Goal: Task Accomplishment & Management: Contribute content

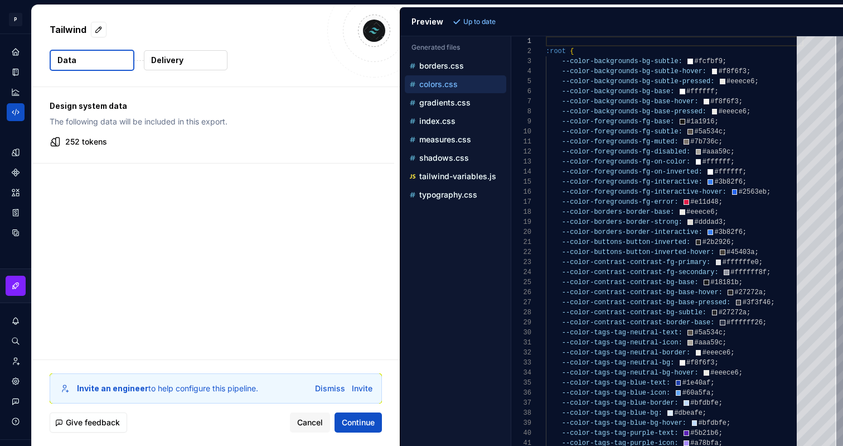
scroll to position [100, 0]
click at [447, 117] on p "index.css" at bounding box center [437, 121] width 36 height 9
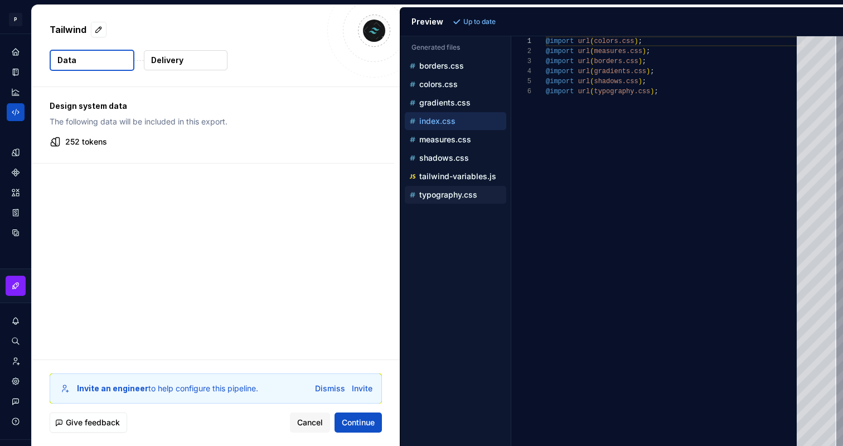
click at [443, 195] on p "typography.css" at bounding box center [448, 194] width 58 height 9
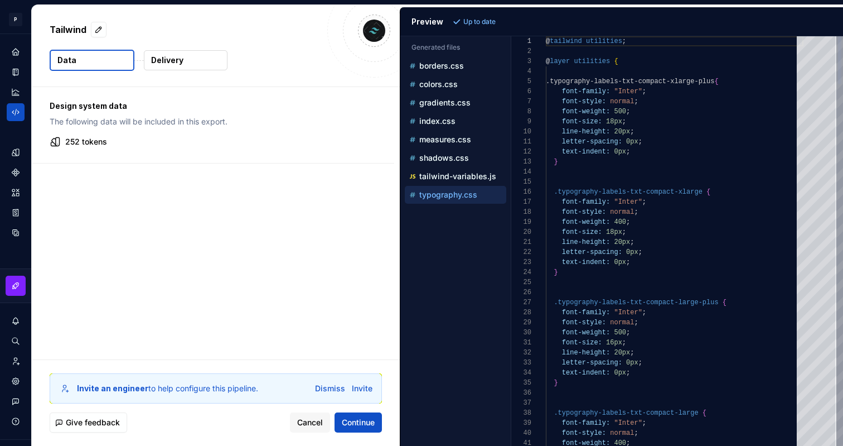
scroll to position [100, 0]
click at [460, 87] on div "colors.css" at bounding box center [456, 84] width 99 height 11
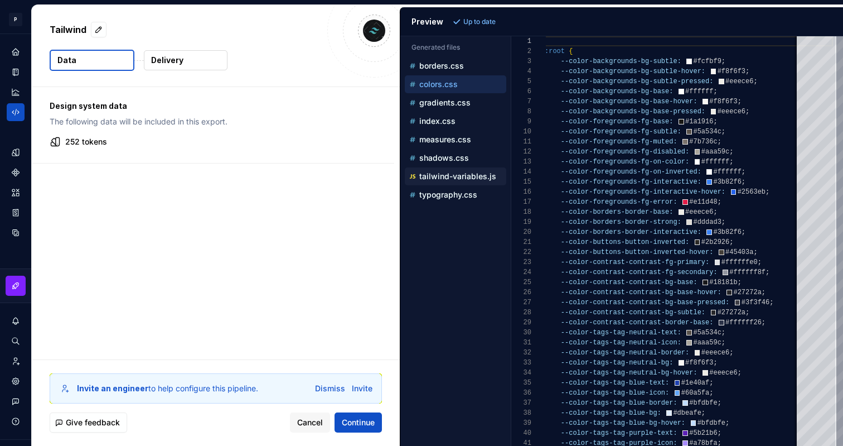
click at [475, 177] on p "tailwind-variables.js" at bounding box center [457, 176] width 77 height 9
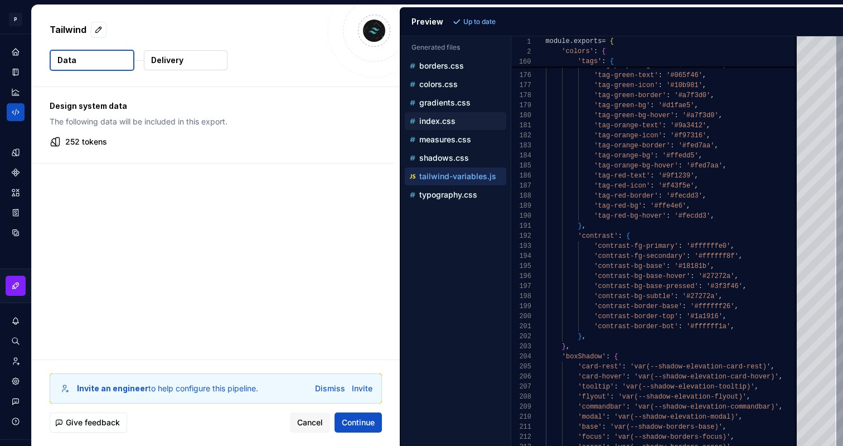
click at [464, 114] on div "index.css" at bounding box center [455, 121] width 101 height 18
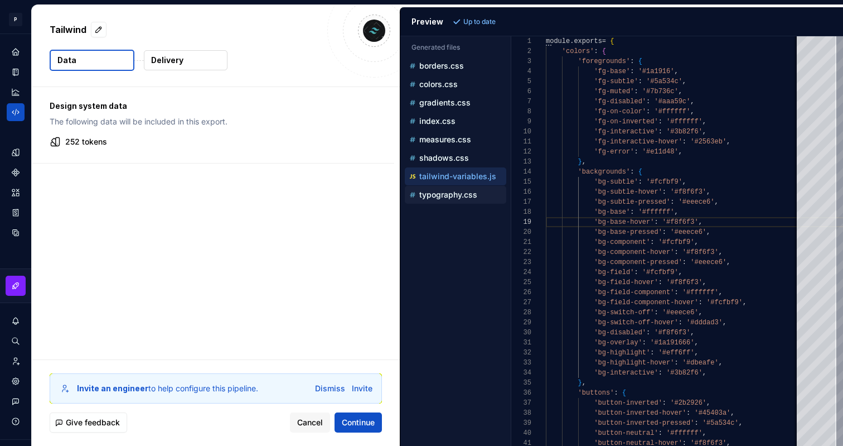
click at [455, 198] on p "typography.css" at bounding box center [448, 194] width 58 height 9
type textarea "**********"
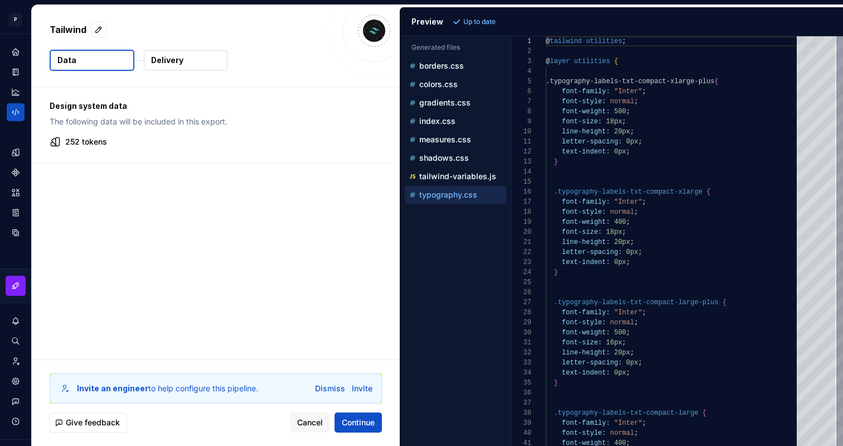
scroll to position [100, 0]
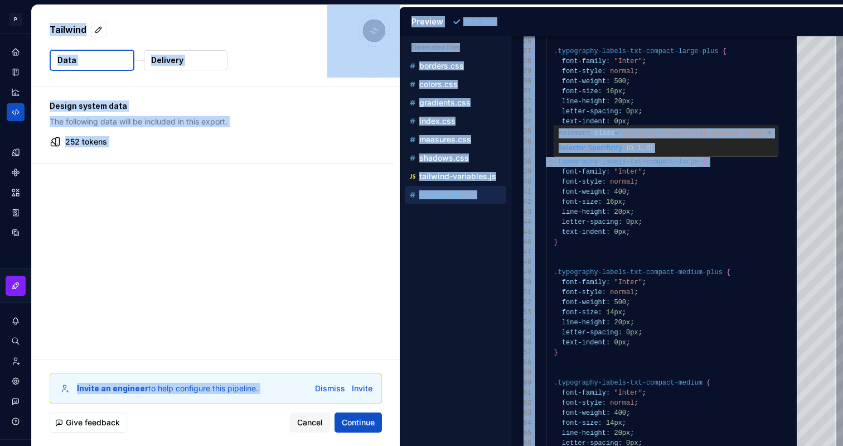
copy body "L Ipsumdol Sitame Consec AD Elitse doeius temp Incididu Utla Etdolore Magnaa en…"
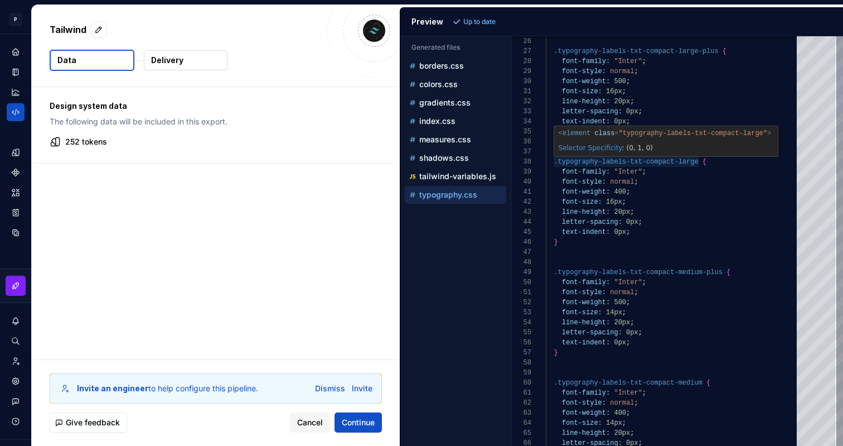
scroll to position [70, 121]
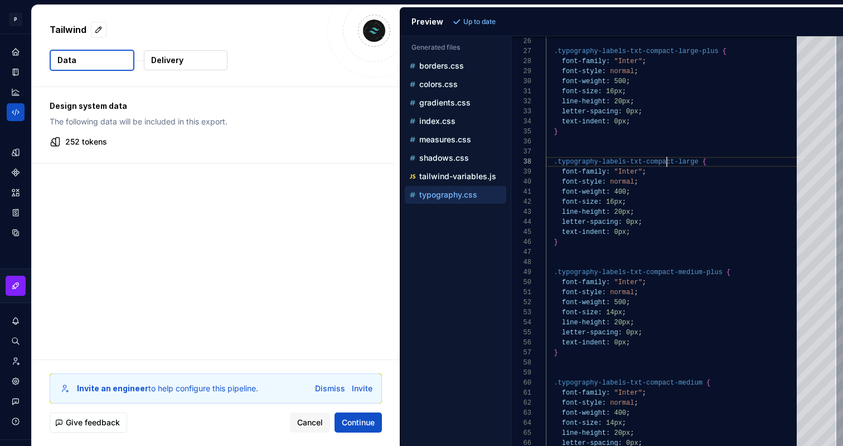
type textarea "**********"
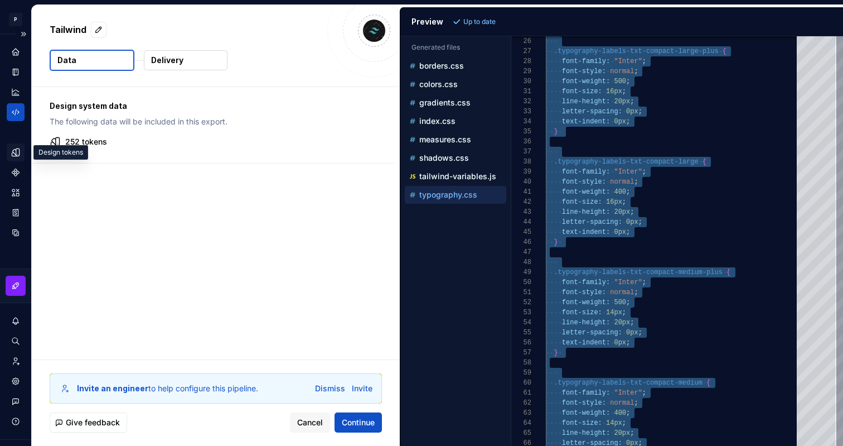
click at [20, 153] on icon "Design tokens" at bounding box center [16, 152] width 10 height 10
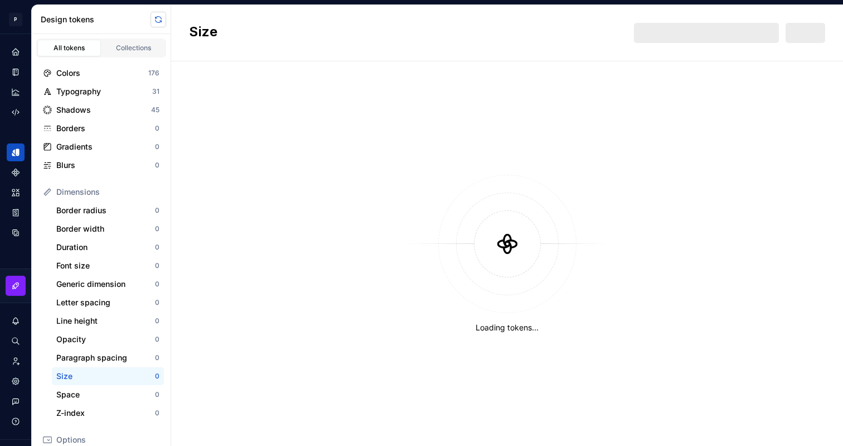
click at [154, 21] on button "button" at bounding box center [159, 20] width 16 height 16
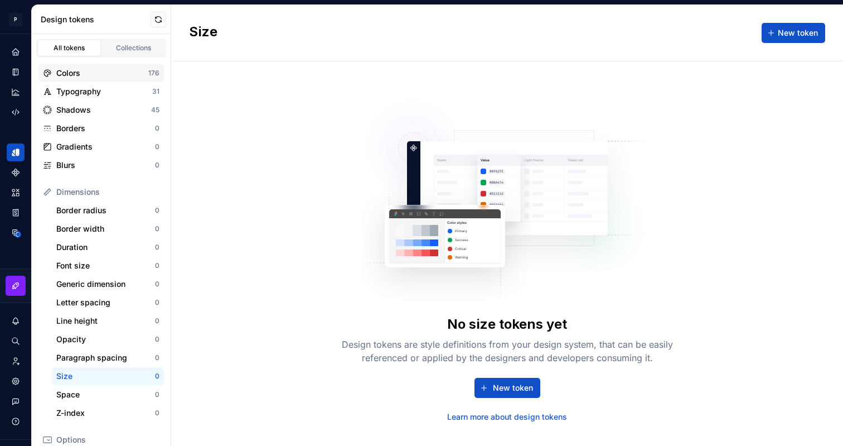
click at [130, 71] on div "Colors" at bounding box center [102, 72] width 92 height 11
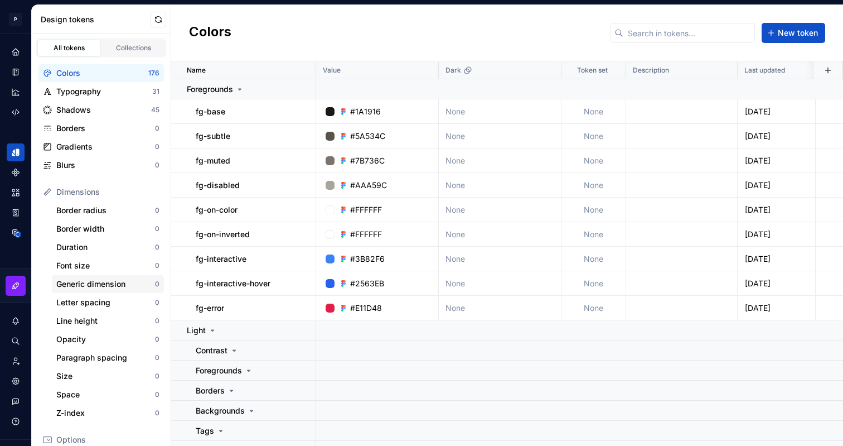
click at [102, 280] on div "Generic dimension" at bounding box center [105, 283] width 99 height 11
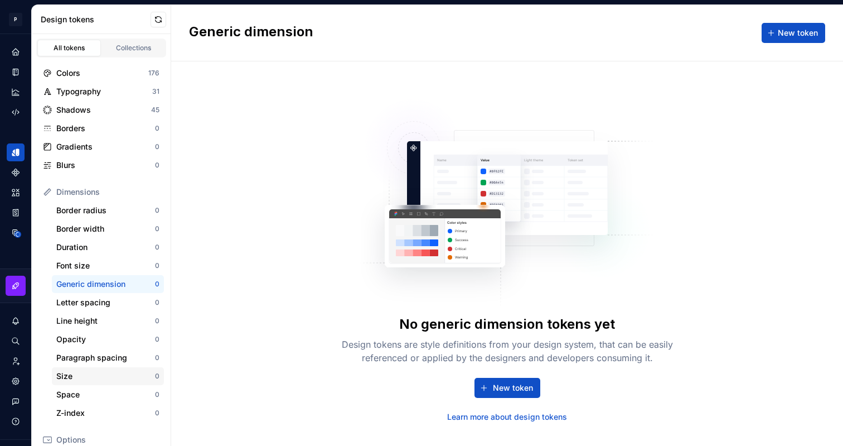
click at [89, 373] on div "Size" at bounding box center [105, 375] width 99 height 11
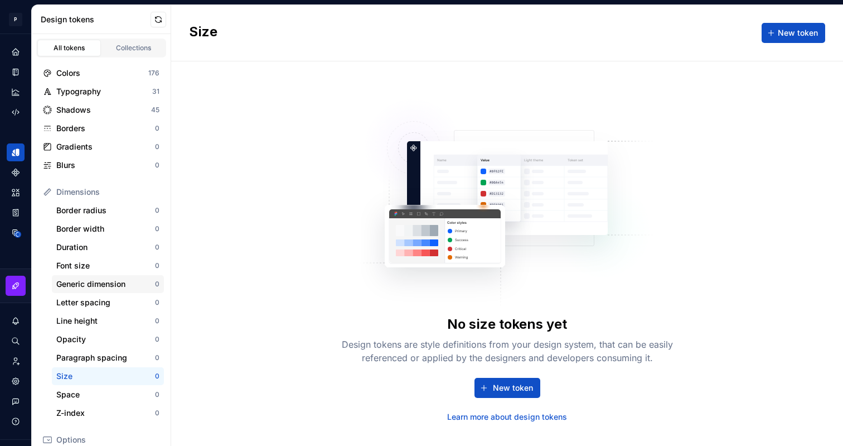
click at [117, 290] on div "Generic dimension 0" at bounding box center [108, 284] width 112 height 18
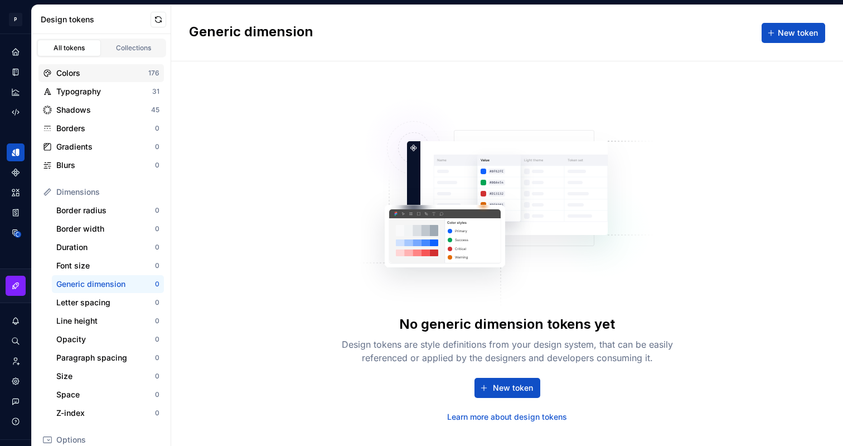
click at [144, 69] on div "Colors" at bounding box center [102, 72] width 92 height 11
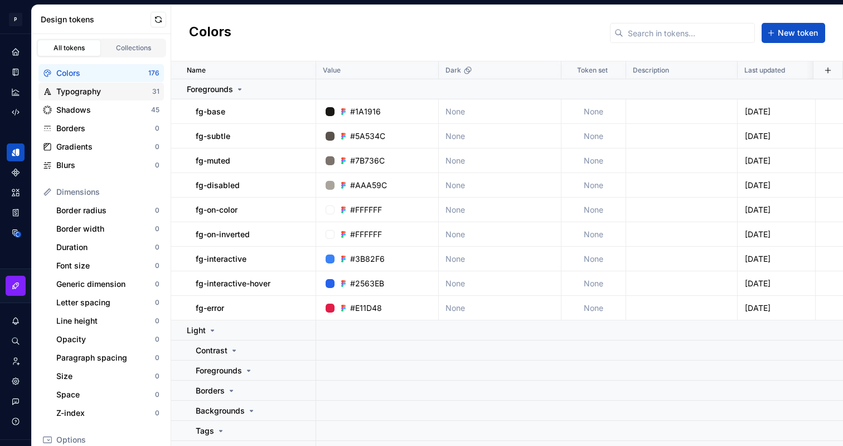
click at [142, 90] on div "Typography" at bounding box center [104, 91] width 96 height 11
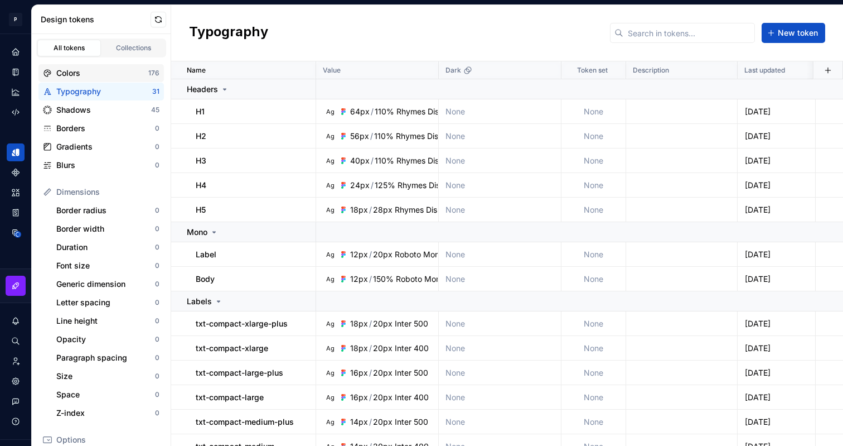
click at [144, 69] on div "Colors" at bounding box center [102, 72] width 92 height 11
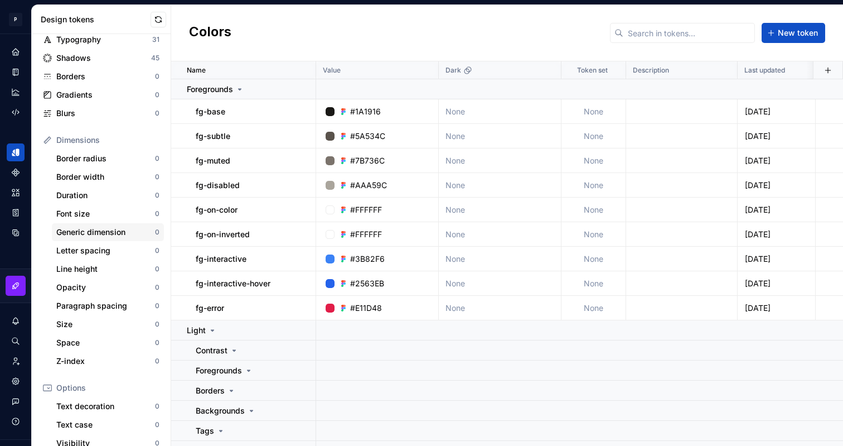
scroll to position [61, 0]
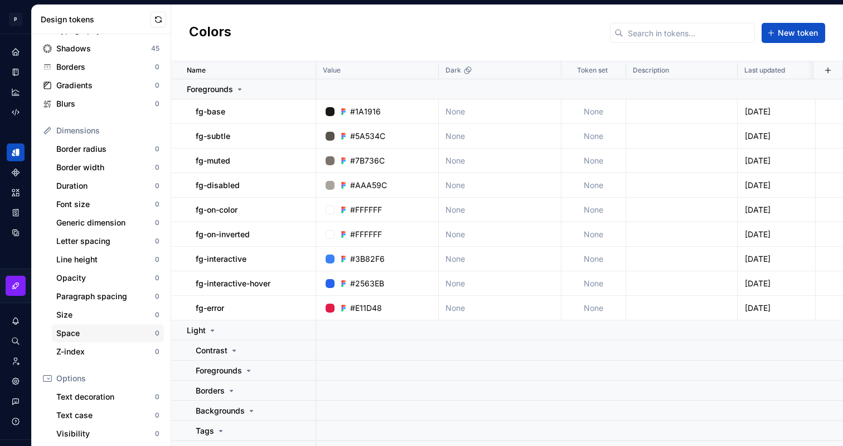
click at [102, 331] on div "Space" at bounding box center [105, 332] width 99 height 11
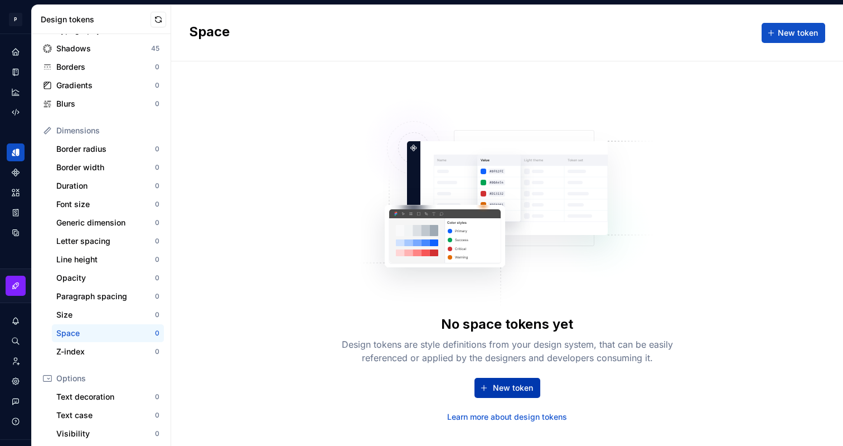
click at [529, 390] on span "New token" at bounding box center [513, 387] width 40 height 11
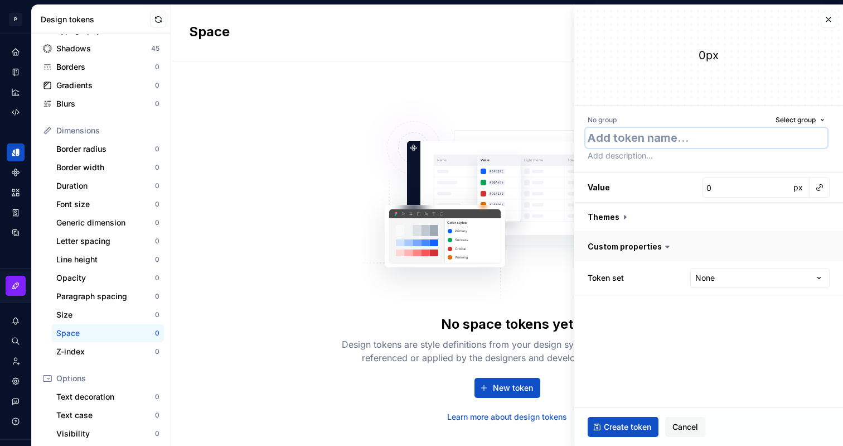
type textarea "*"
type textarea "b"
type textarea "*"
type textarea "ba"
type textarea "*"
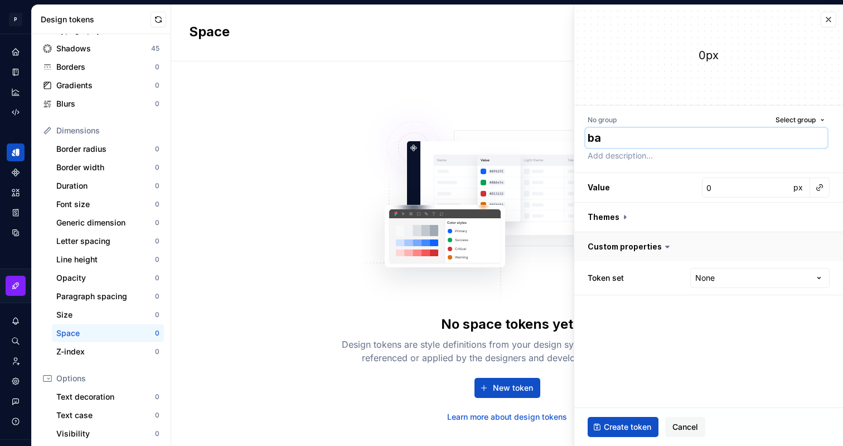
type textarea "bas"
type textarea "*"
type textarea "base"
type textarea "*"
type textarea "base-2"
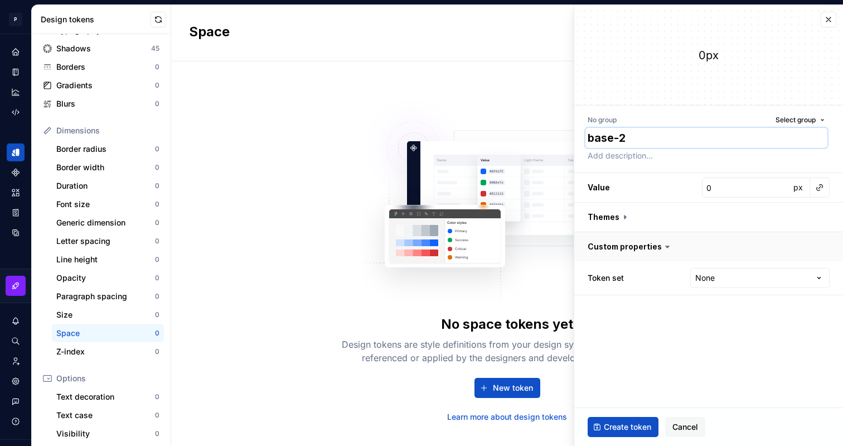
type textarea "*"
type textarea "base-"
type textarea "*"
type textarea "base-3"
type textarea "*"
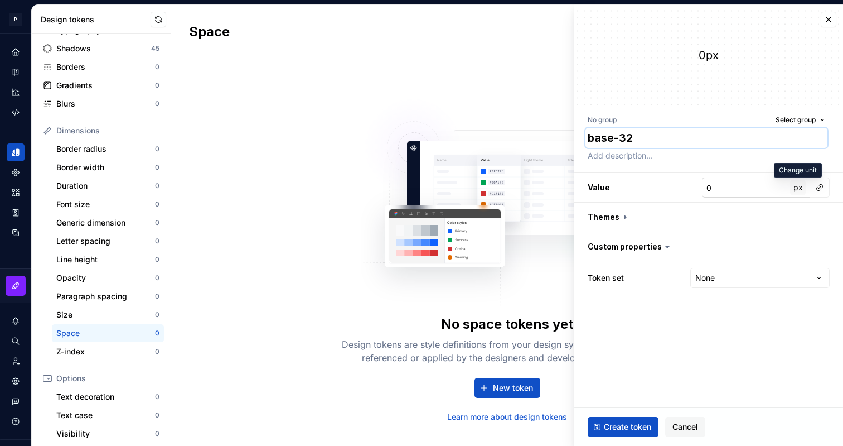
type textarea "base-32"
type textarea "*"
